Goal: Transaction & Acquisition: Purchase product/service

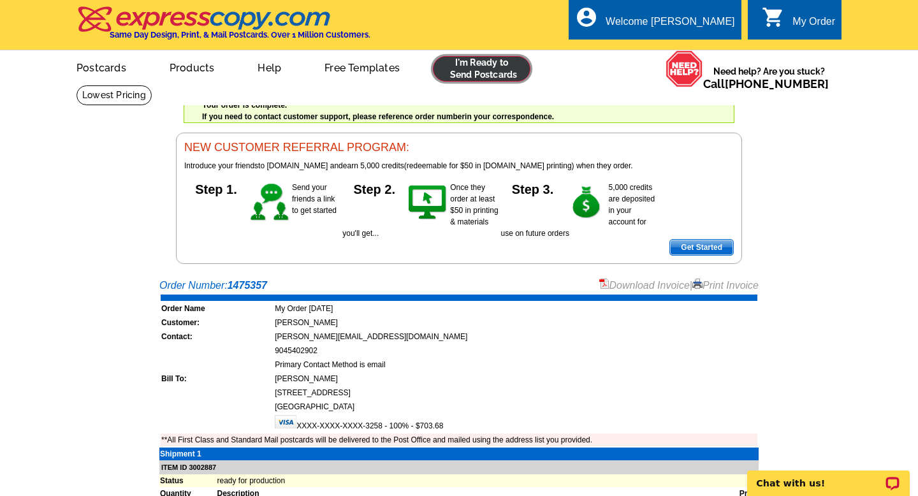
click at [475, 74] on link at bounding box center [481, 68] width 97 height 25
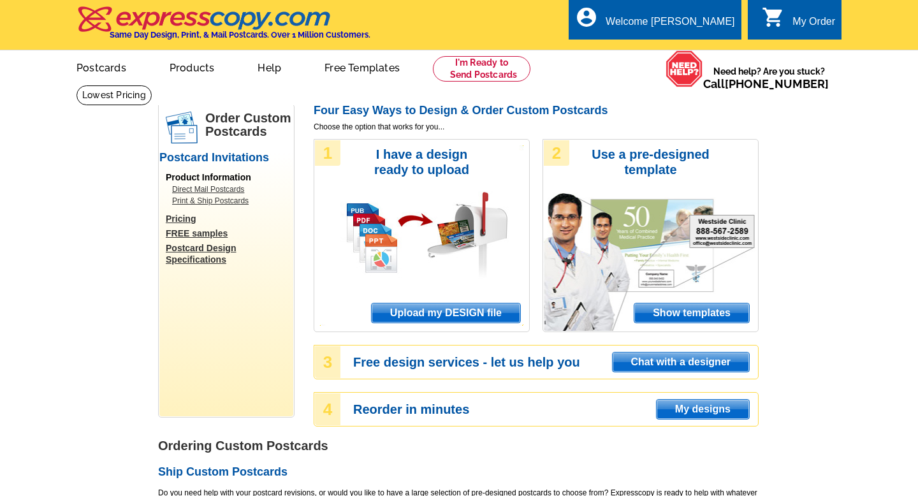
click at [479, 314] on span "Upload my DESIGN file" at bounding box center [445, 312] width 148 height 19
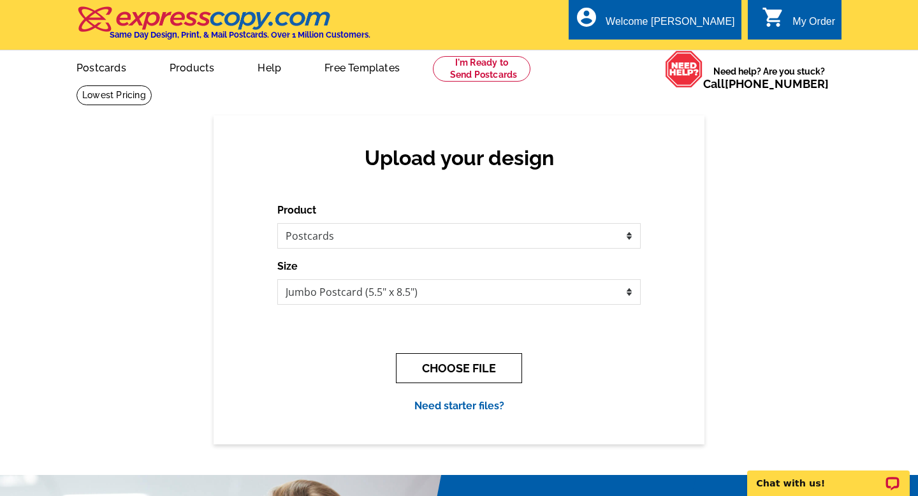
click at [445, 371] on button "CHOOSE FILE" at bounding box center [459, 368] width 126 height 30
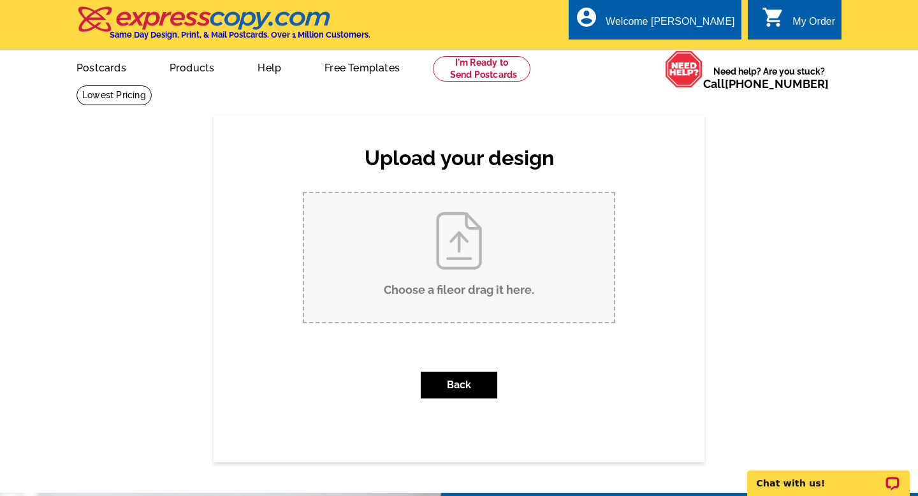
click at [468, 261] on input "Choose a file or drag it here ." at bounding box center [459, 257] width 310 height 129
type input "C:\fakepath\Bailey_Jumbo_Surfside_v2.pdf"
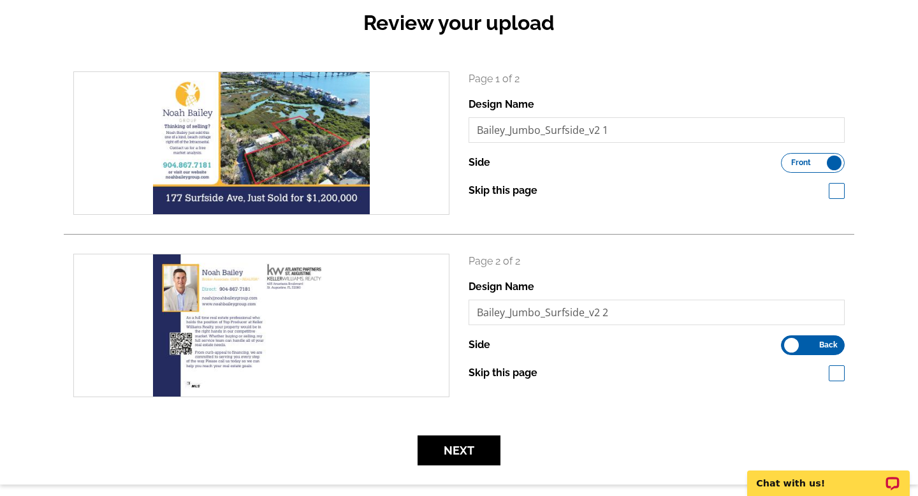
scroll to position [373, 0]
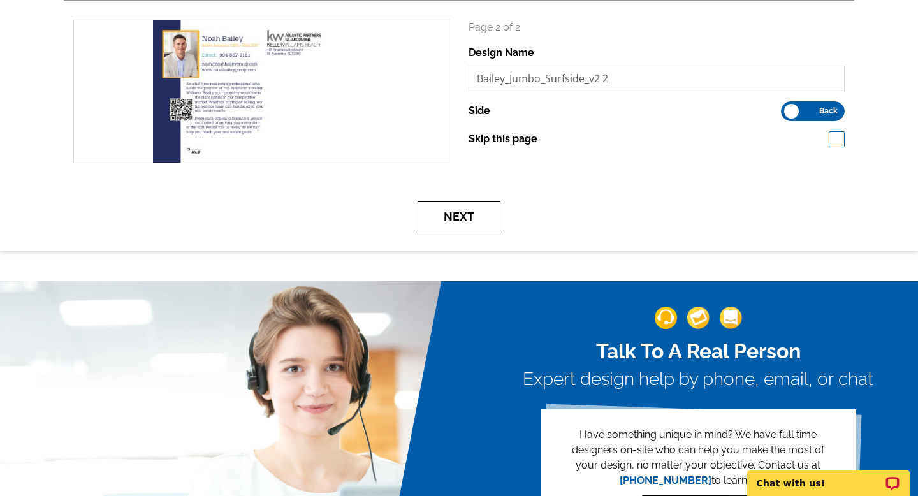
click at [472, 220] on button "Next" at bounding box center [458, 216] width 83 height 30
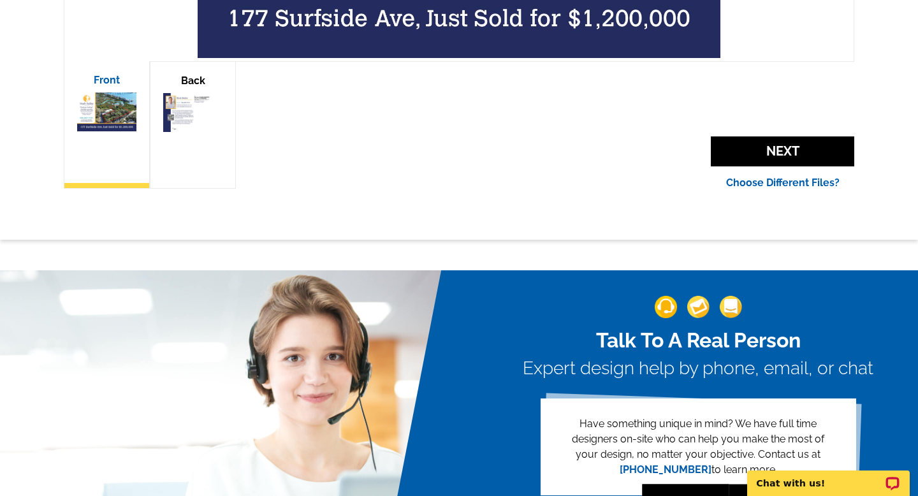
scroll to position [532, 0]
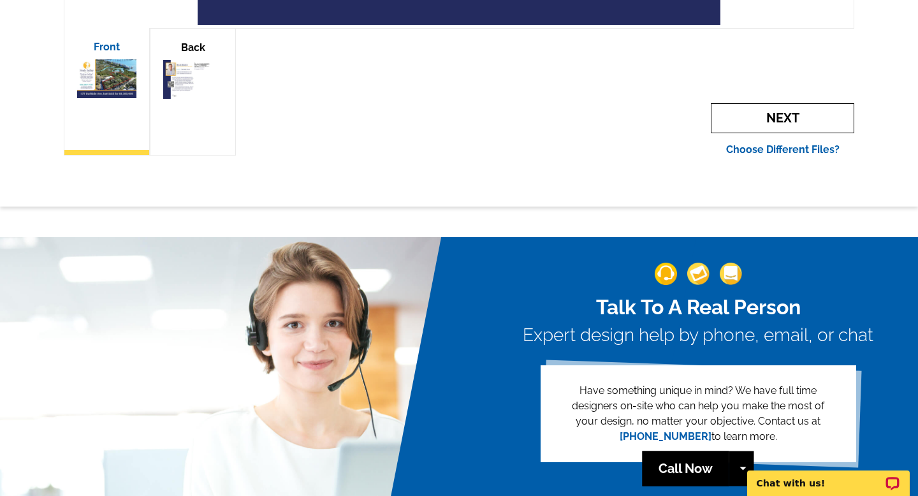
click at [764, 124] on span "Next" at bounding box center [781, 118] width 143 height 30
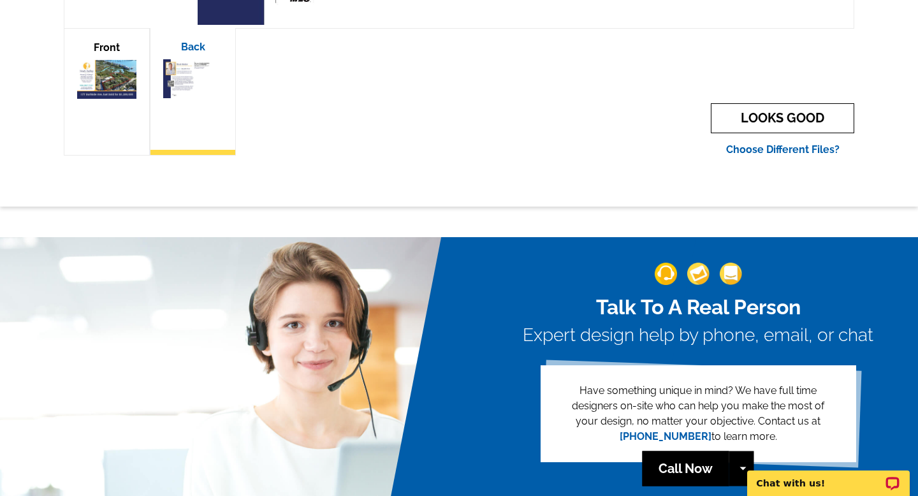
click at [765, 124] on link "LOOKS GOOD" at bounding box center [781, 118] width 143 height 30
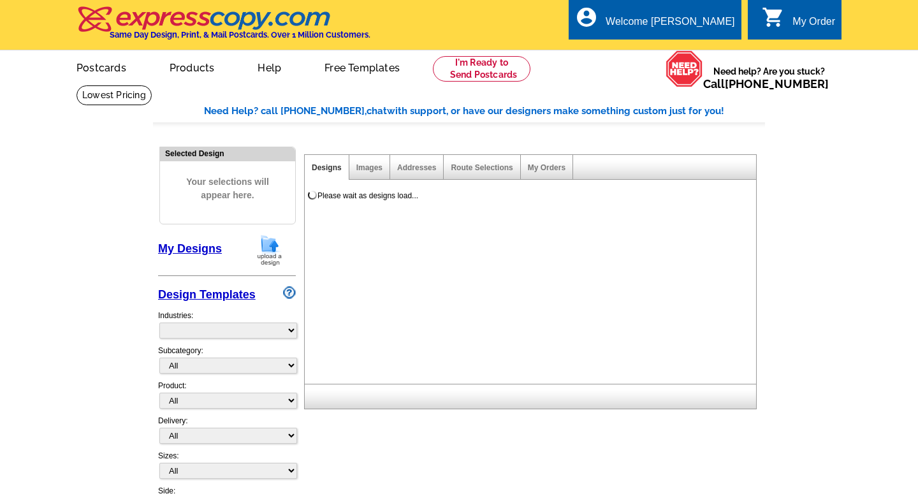
select select "785"
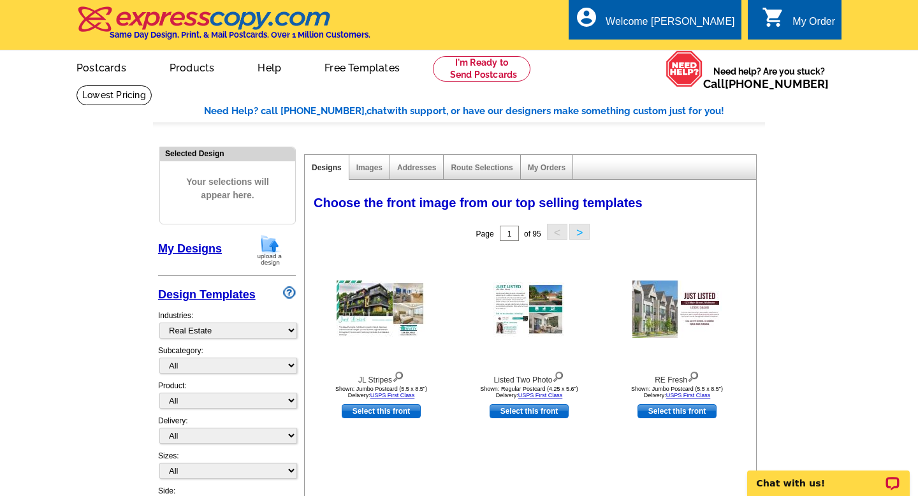
click at [208, 247] on link "My Designs" at bounding box center [190, 248] width 64 height 13
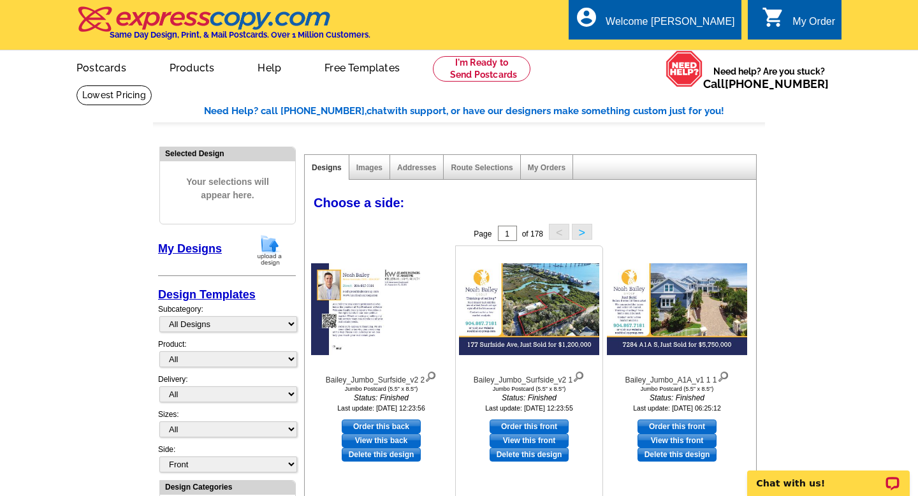
click at [498, 426] on link "Order this front" at bounding box center [528, 426] width 79 height 14
select select "2"
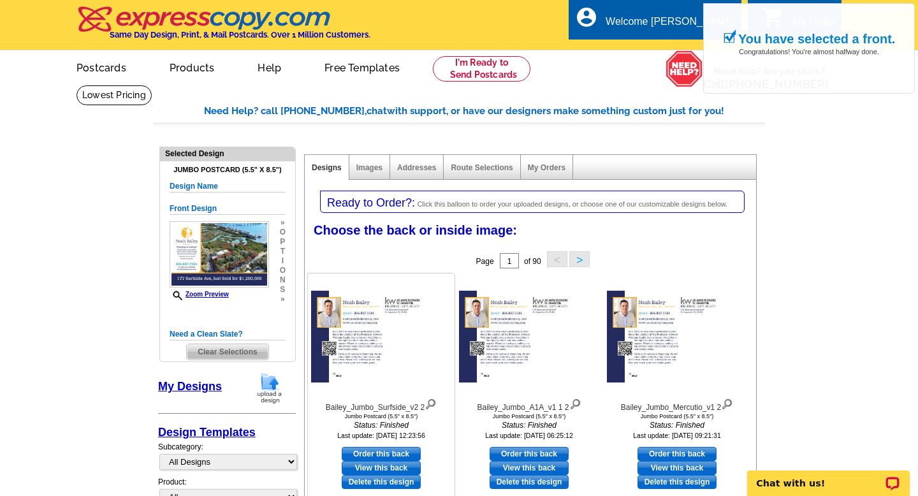
click at [396, 456] on link "Order this back" at bounding box center [381, 454] width 79 height 14
select select "front"
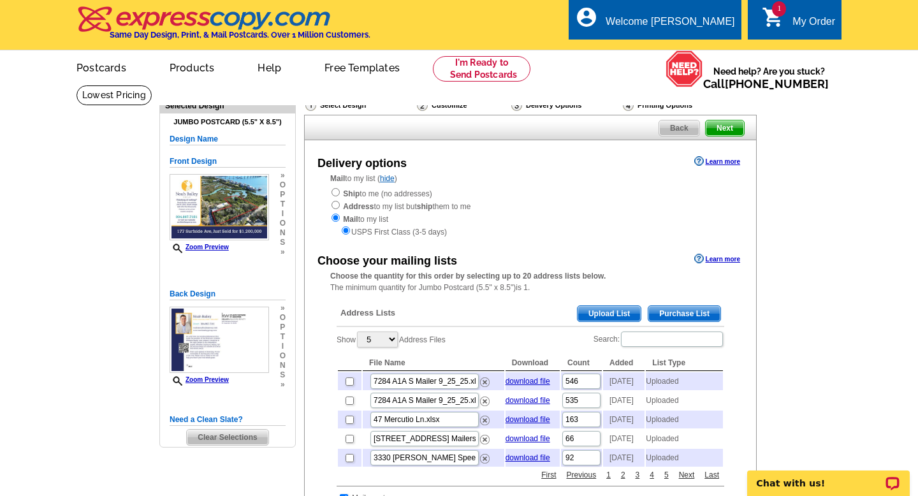
click at [605, 314] on span "Upload List" at bounding box center [608, 313] width 63 height 15
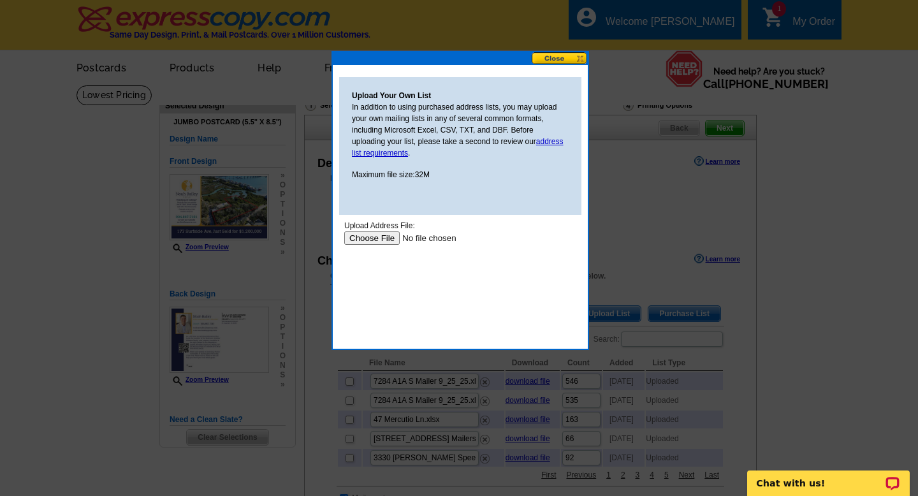
click at [371, 238] on input "file" at bounding box center [424, 237] width 161 height 13
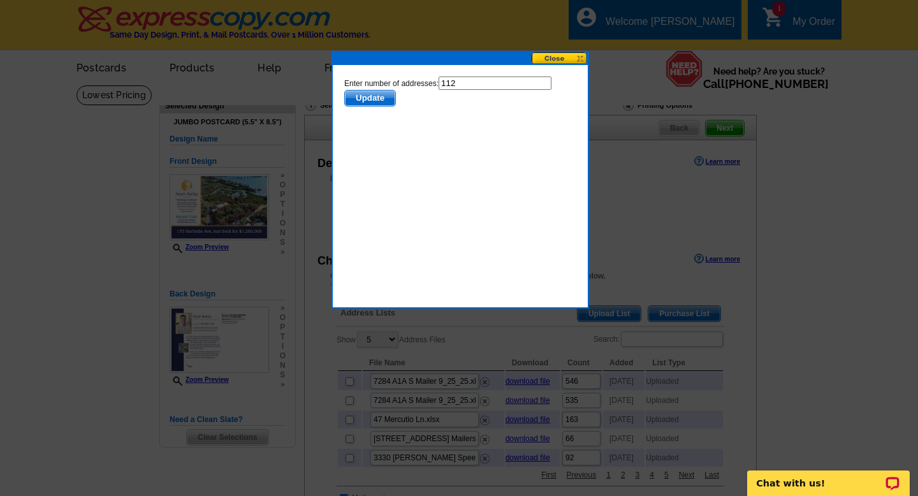
click at [388, 99] on span "Update" at bounding box center [370, 97] width 50 height 15
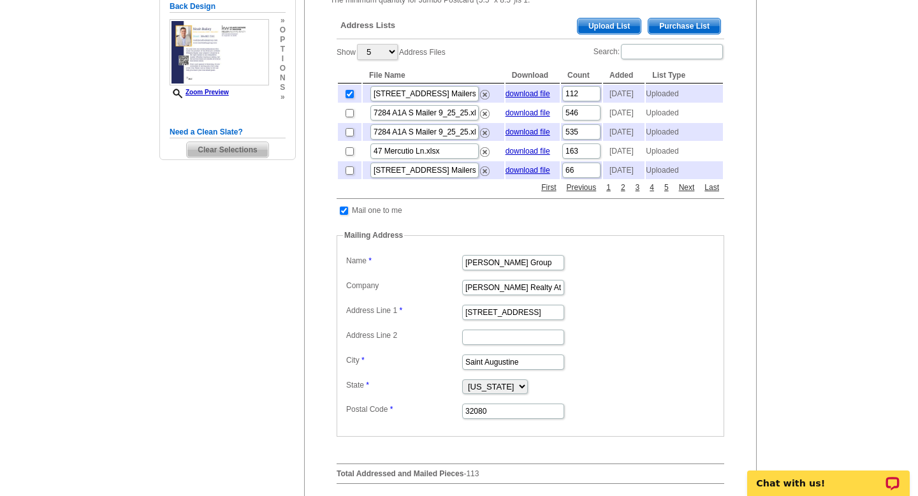
scroll to position [313, 0]
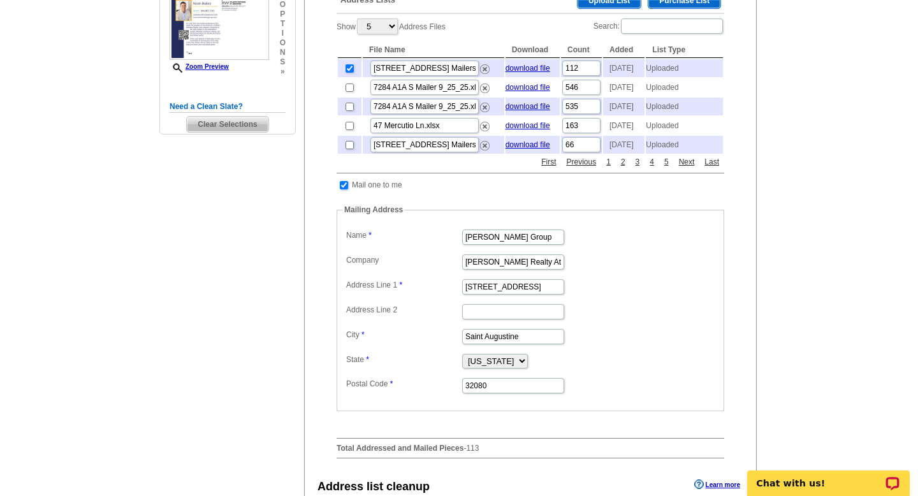
click at [344, 189] on input "checkbox" at bounding box center [344, 185] width 8 height 8
checkbox input "false"
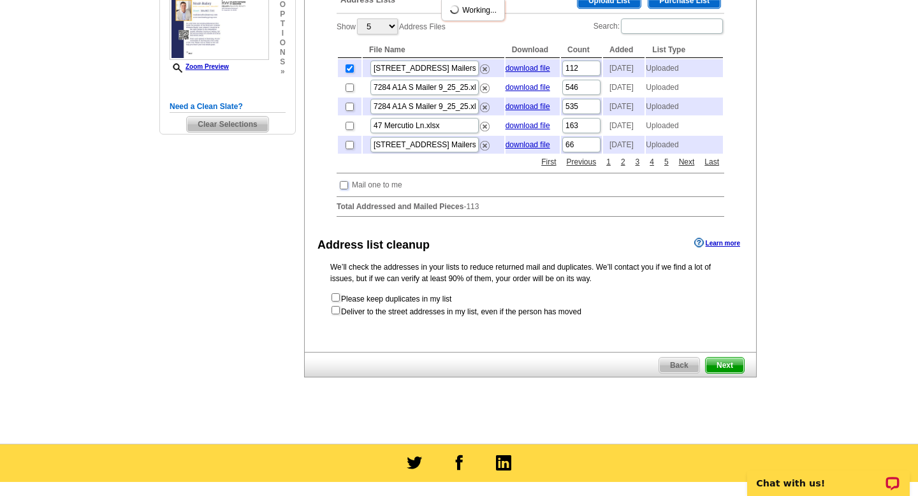
scroll to position [373, 0]
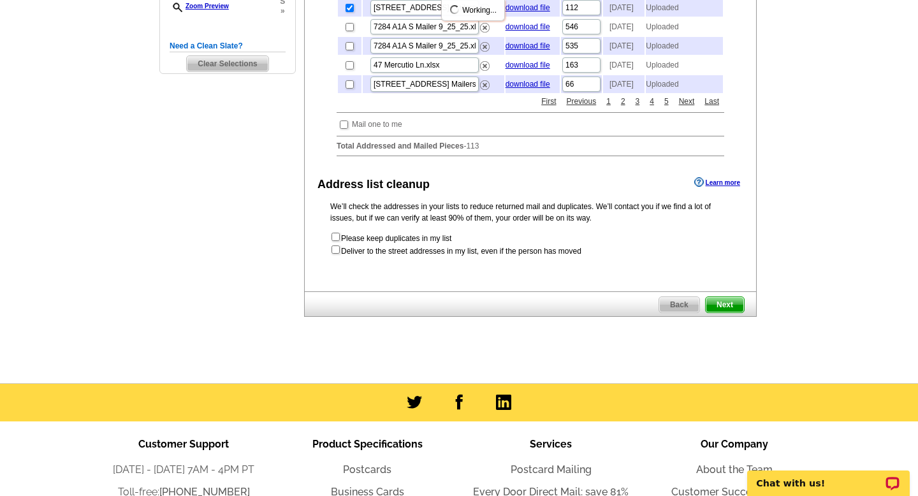
click at [736, 312] on span "Next" at bounding box center [724, 304] width 38 height 15
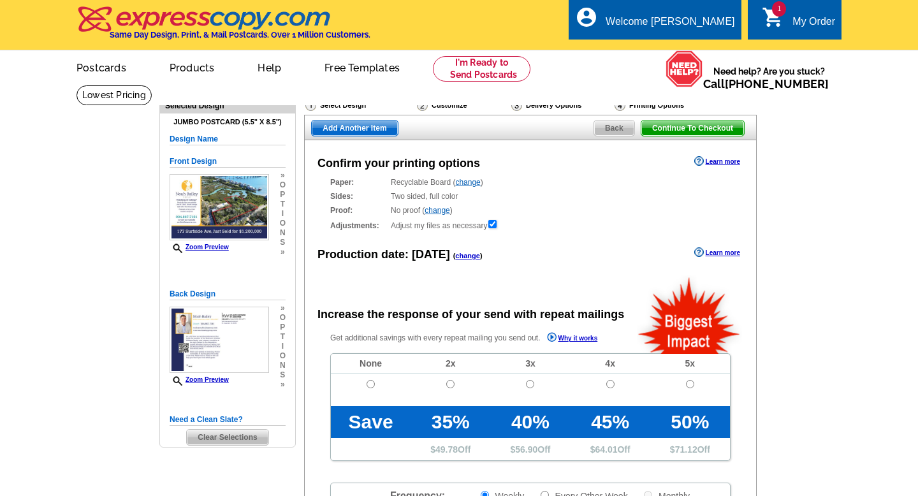
radio input "false"
click at [373, 383] on input "radio" at bounding box center [370, 384] width 8 height 8
radio input "true"
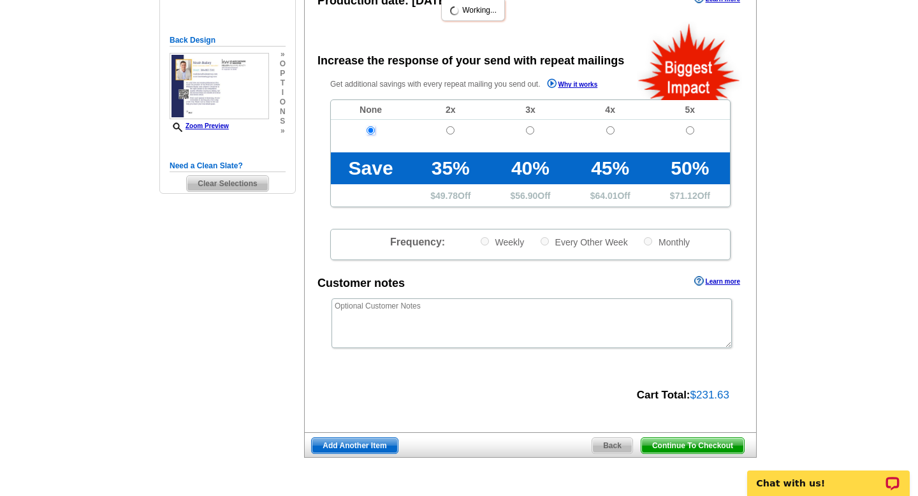
scroll to position [272, 0]
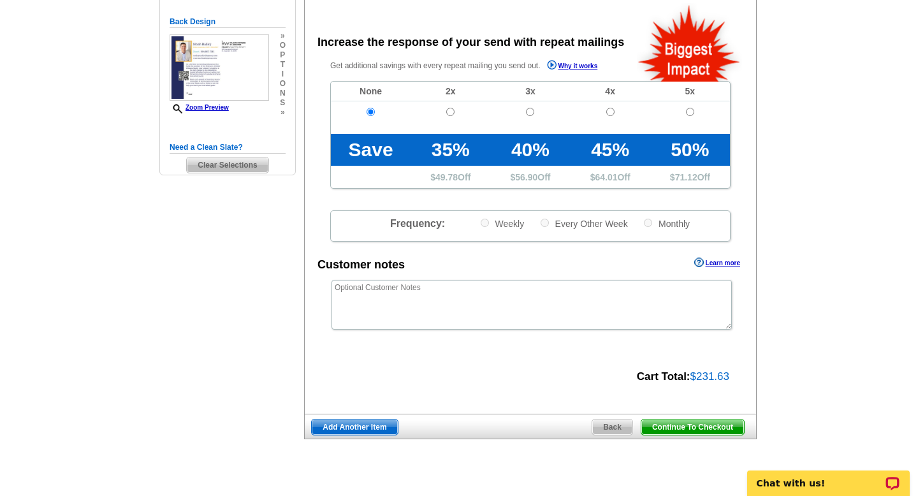
click at [688, 424] on span "Continue To Checkout" at bounding box center [692, 426] width 103 height 15
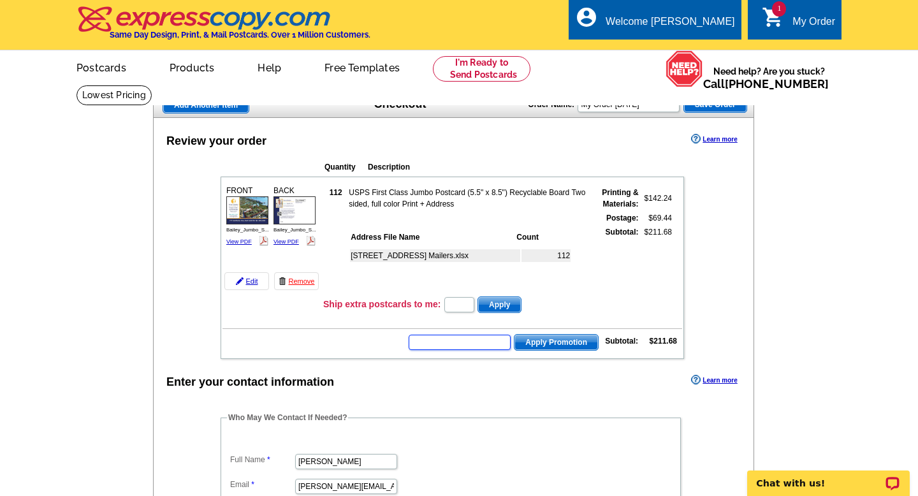
click at [456, 344] on input "text" at bounding box center [459, 342] width 102 height 15
paste input "CC2330"
type input "CC2330"
click at [554, 343] on span "Apply Promotion" at bounding box center [555, 342] width 83 height 15
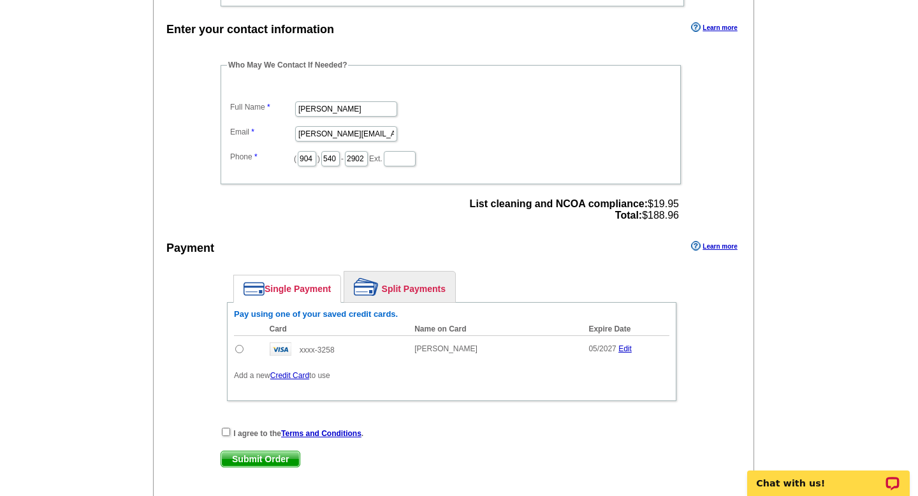
scroll to position [396, 0]
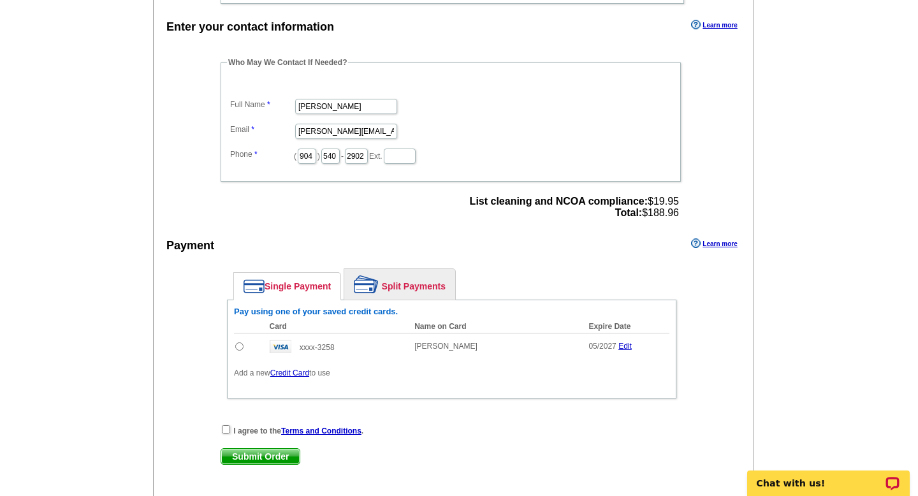
click at [238, 345] on input "radio" at bounding box center [239, 346] width 8 height 8
radio input "true"
click at [670, 212] on span "List cleaning and NCOA compliance: $19.95 Total: $188.96" at bounding box center [574, 207] width 209 height 23
copy span "188.96"
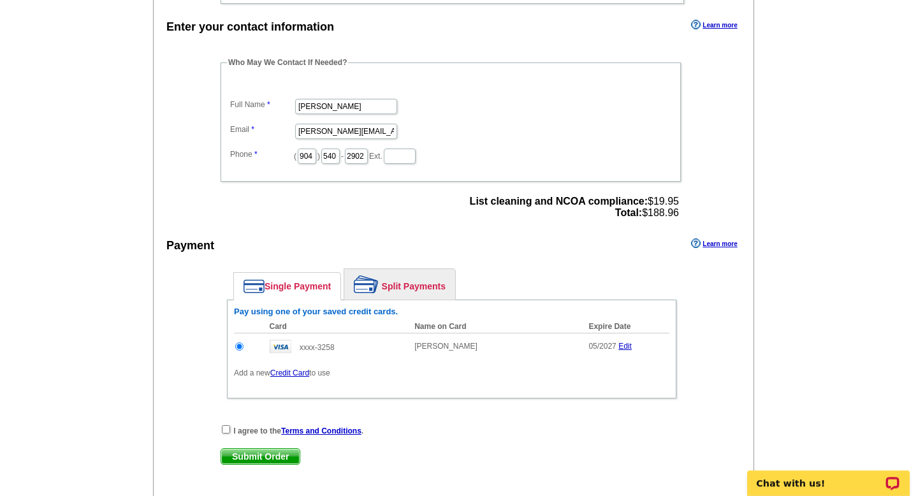
click at [558, 247] on div "Payment Learn more" at bounding box center [454, 248] width 600 height 27
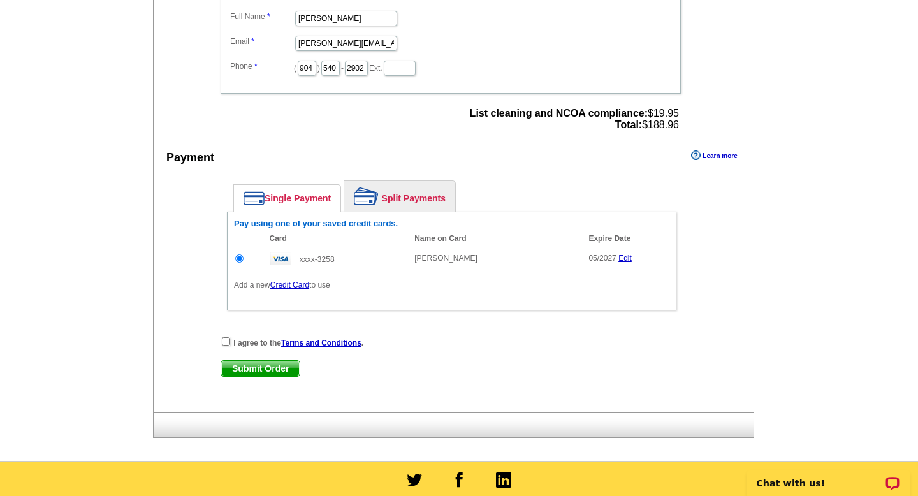
scroll to position [501, 0]
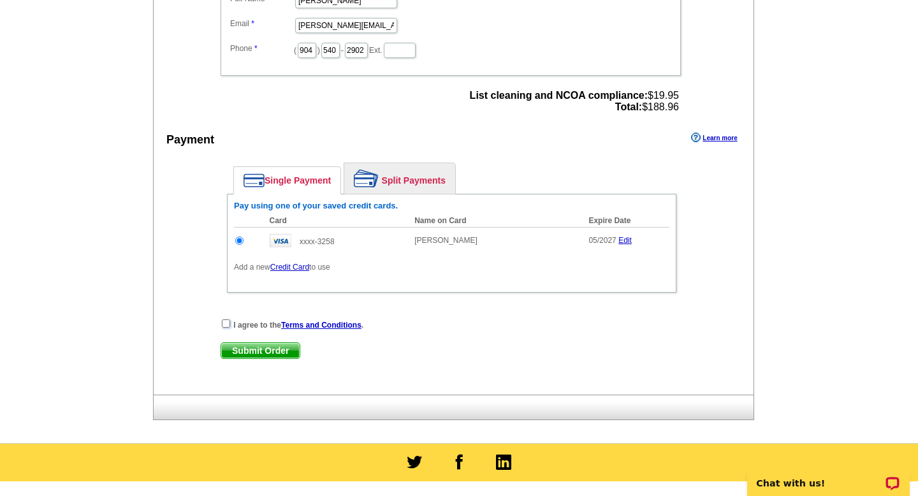
click at [226, 323] on input "checkbox" at bounding box center [226, 323] width 8 height 8
checkbox input "true"
click at [250, 349] on span "Submit Order" at bounding box center [260, 350] width 78 height 15
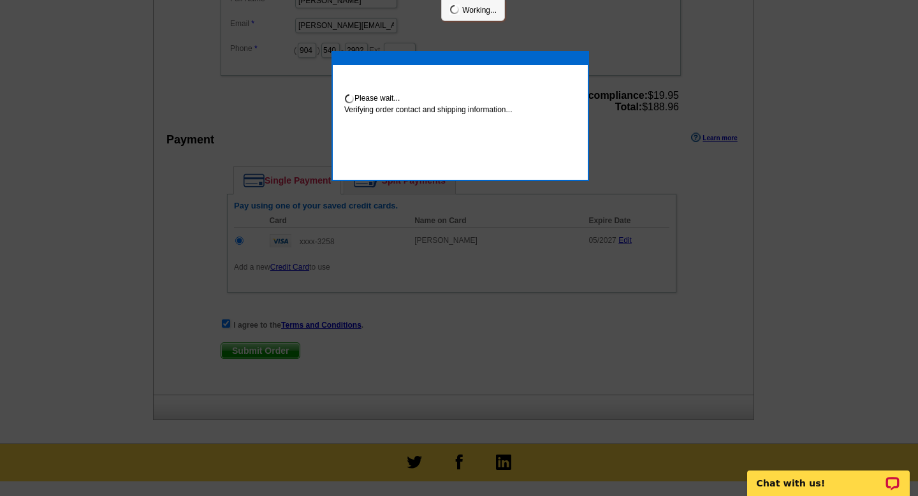
scroll to position [496, 0]
